Goal: Book appointment/travel/reservation

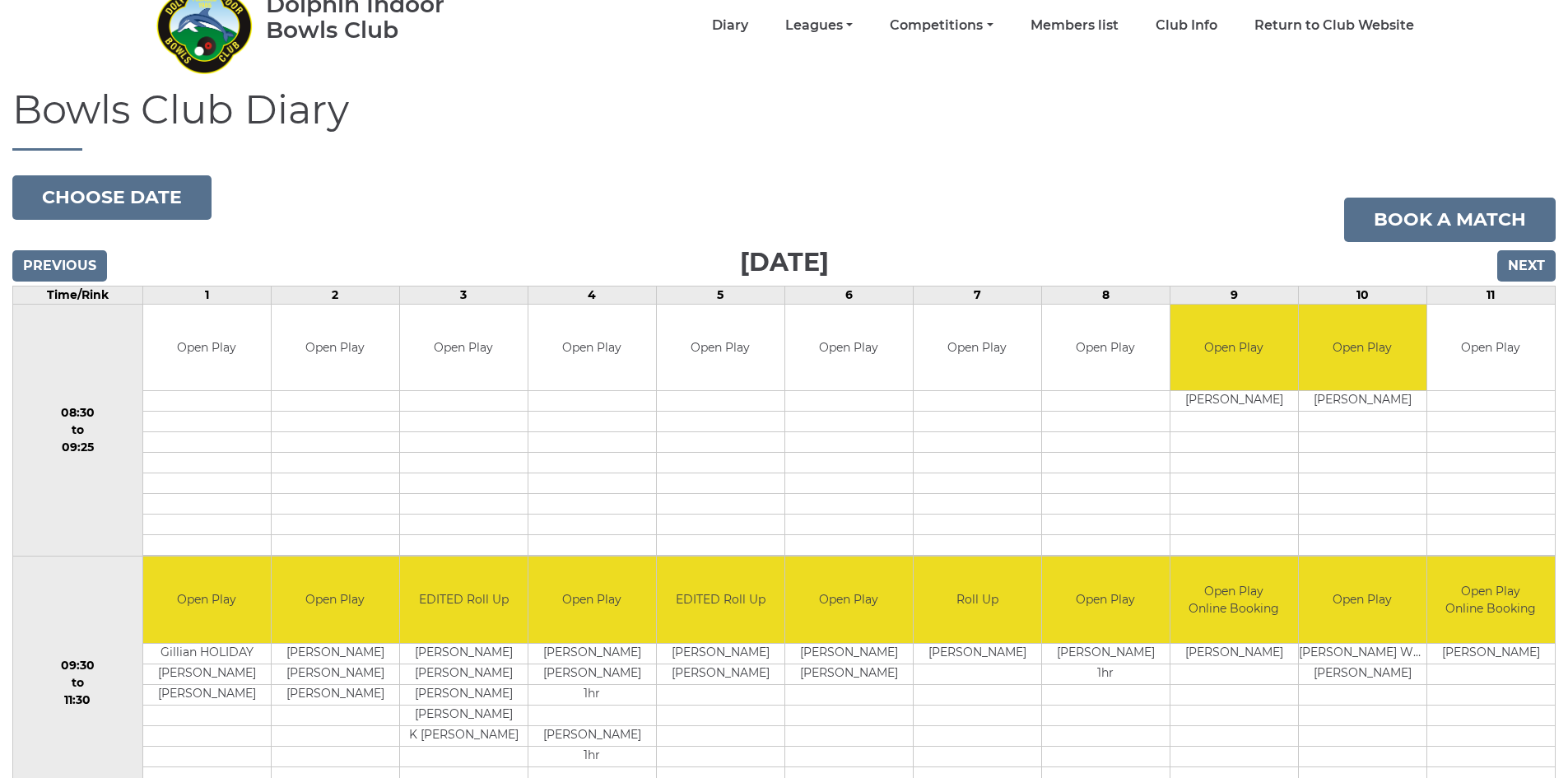
scroll to position [82, 0]
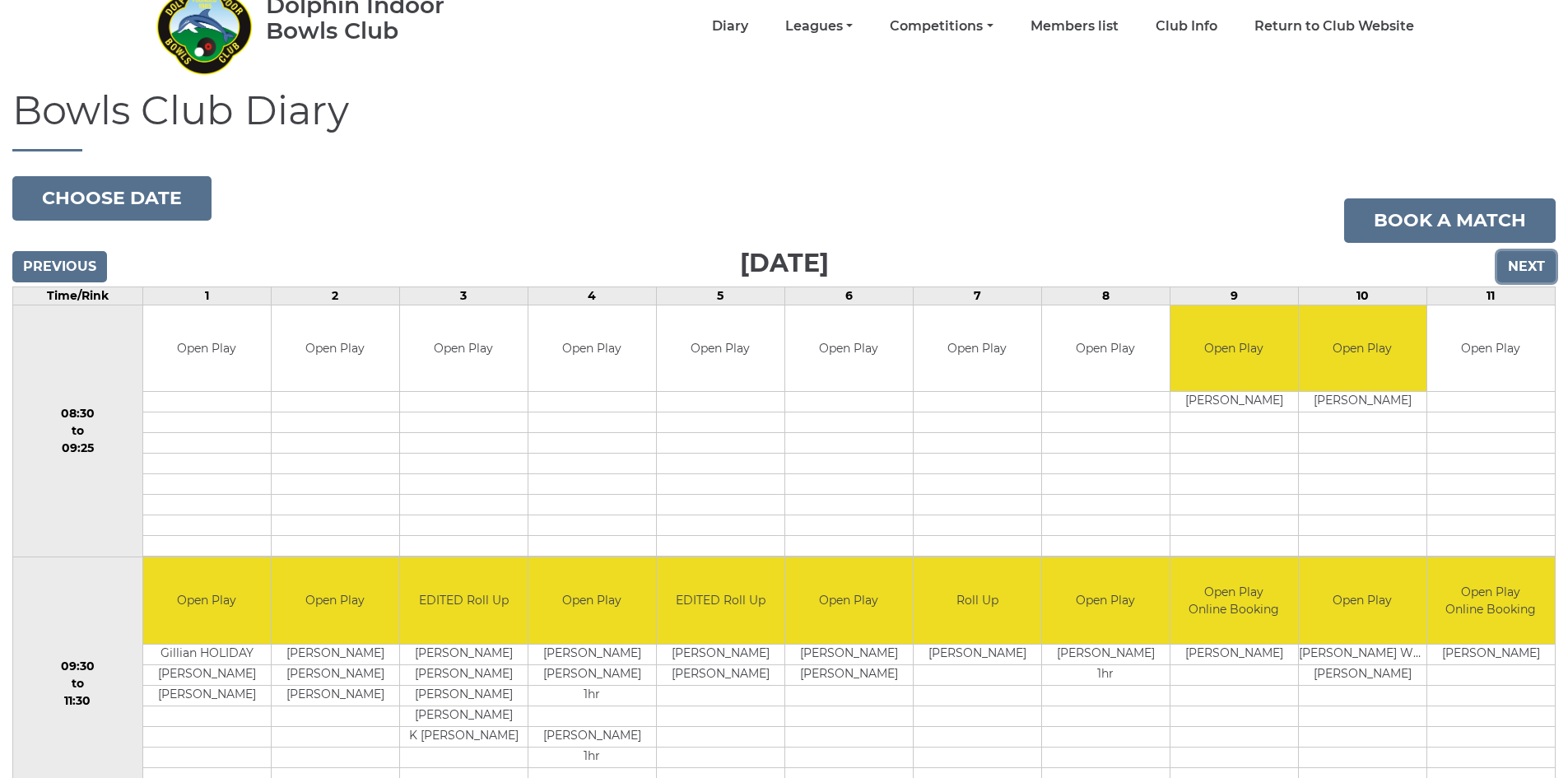
click at [1525, 261] on input "Next" at bounding box center [1527, 266] width 59 height 31
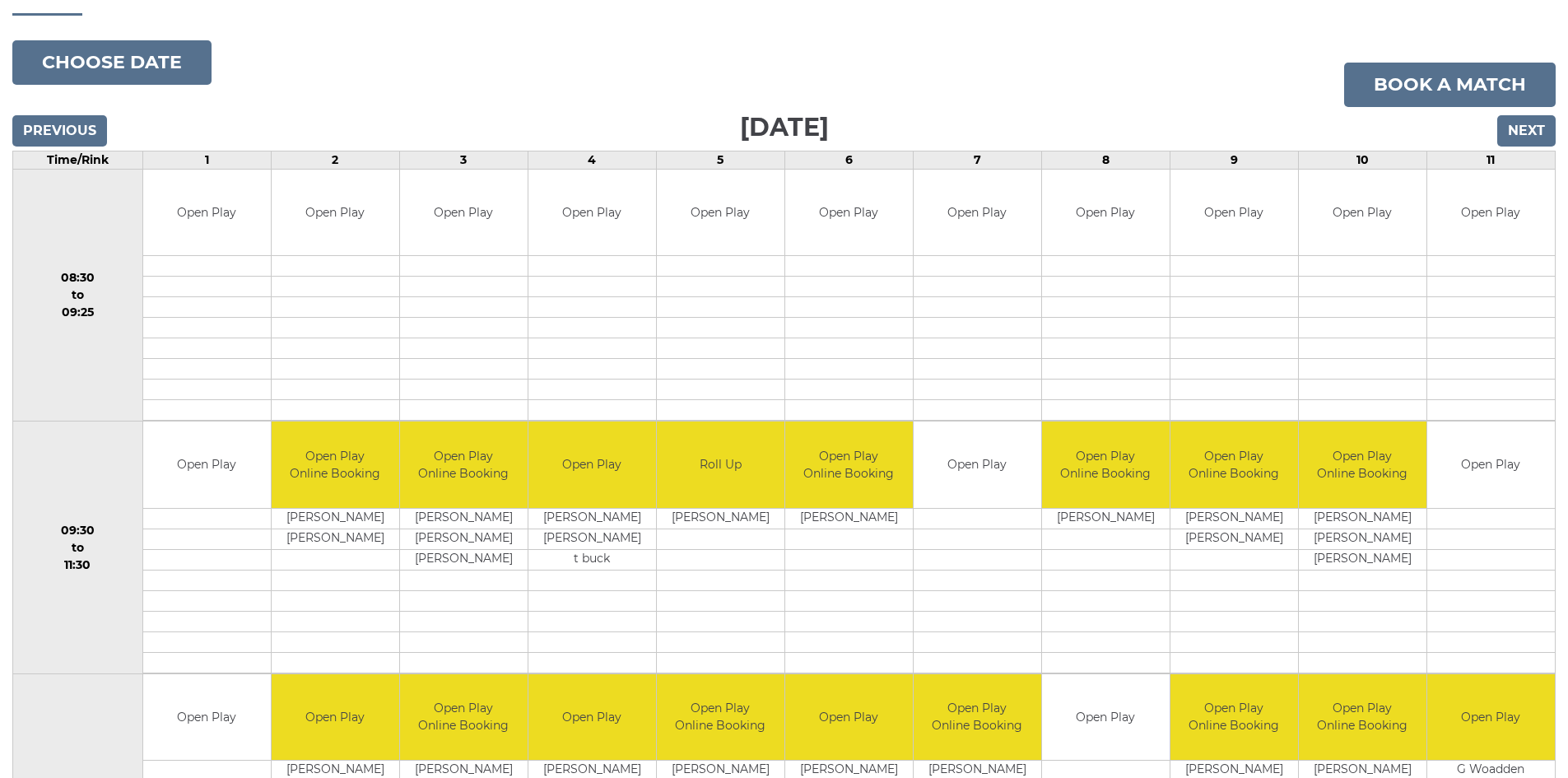
scroll to position [247, 0]
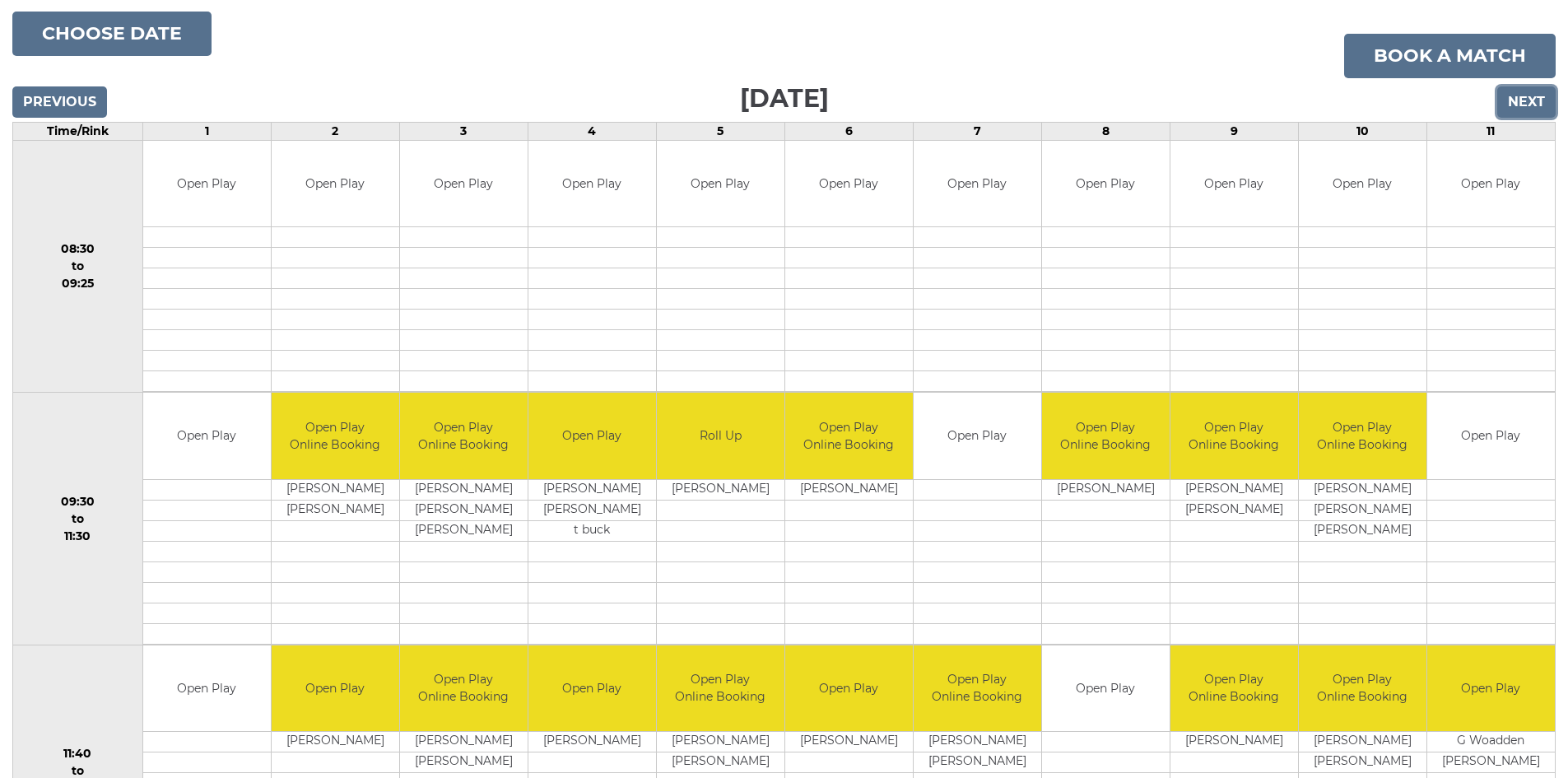
click at [1527, 94] on input "Next" at bounding box center [1527, 102] width 59 height 31
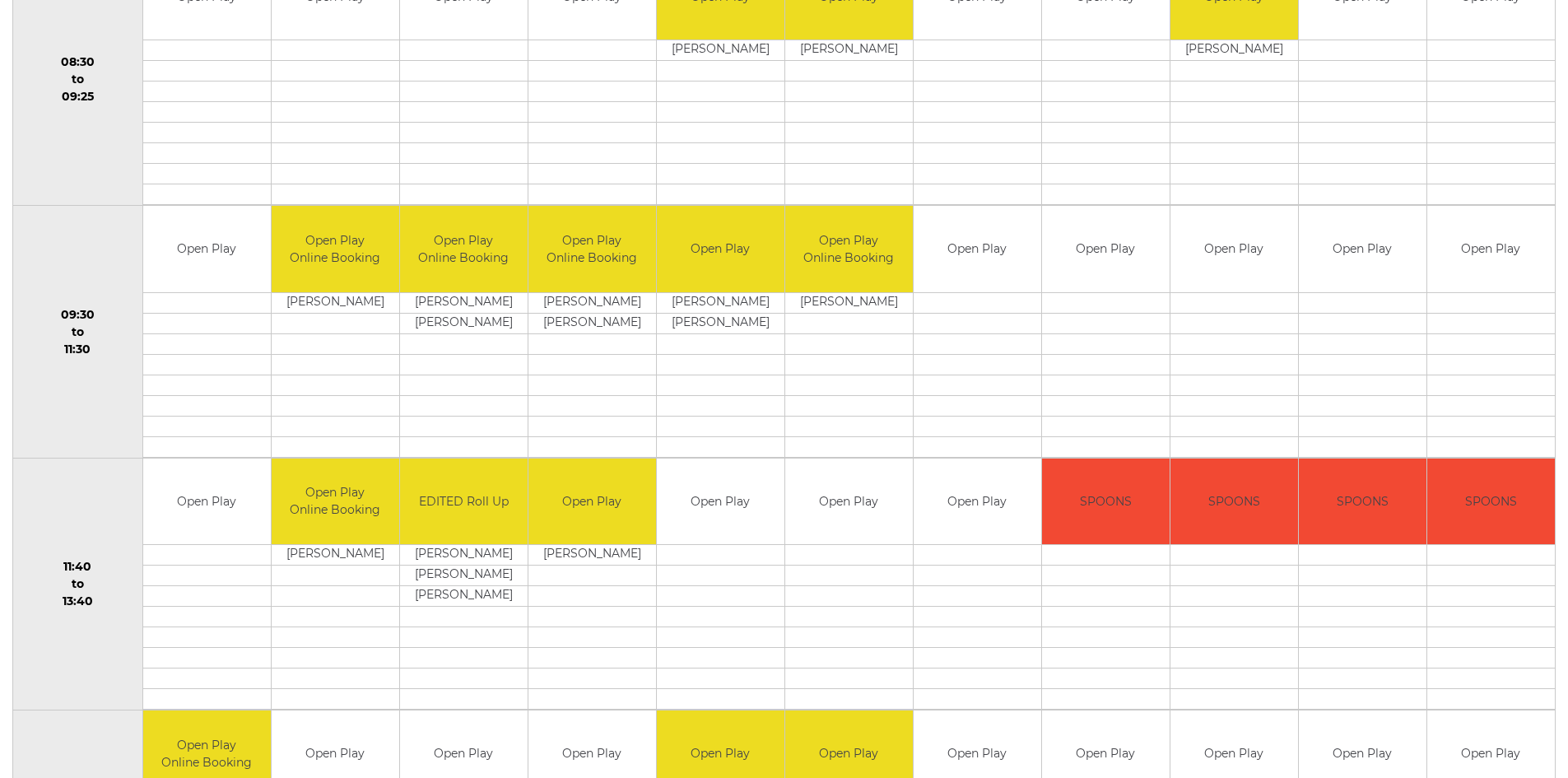
scroll to position [329, 0]
